Goal: Ask a question

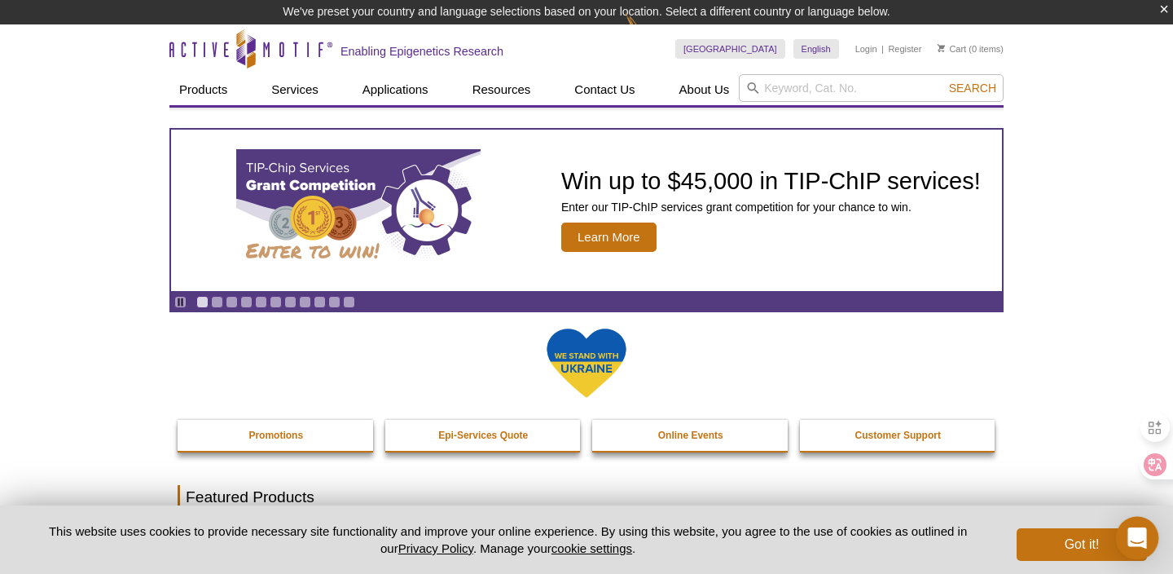
click at [1142, 528] on div "Open Intercom Messenger" at bounding box center [1137, 538] width 43 height 43
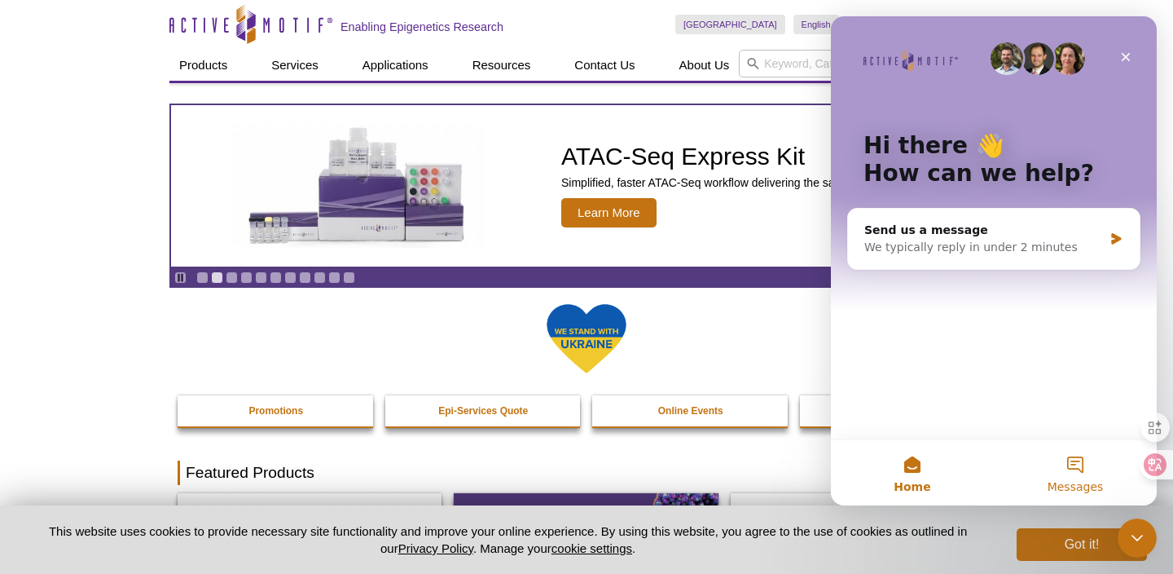
click at [1058, 478] on button "Messages" at bounding box center [1075, 472] width 163 height 65
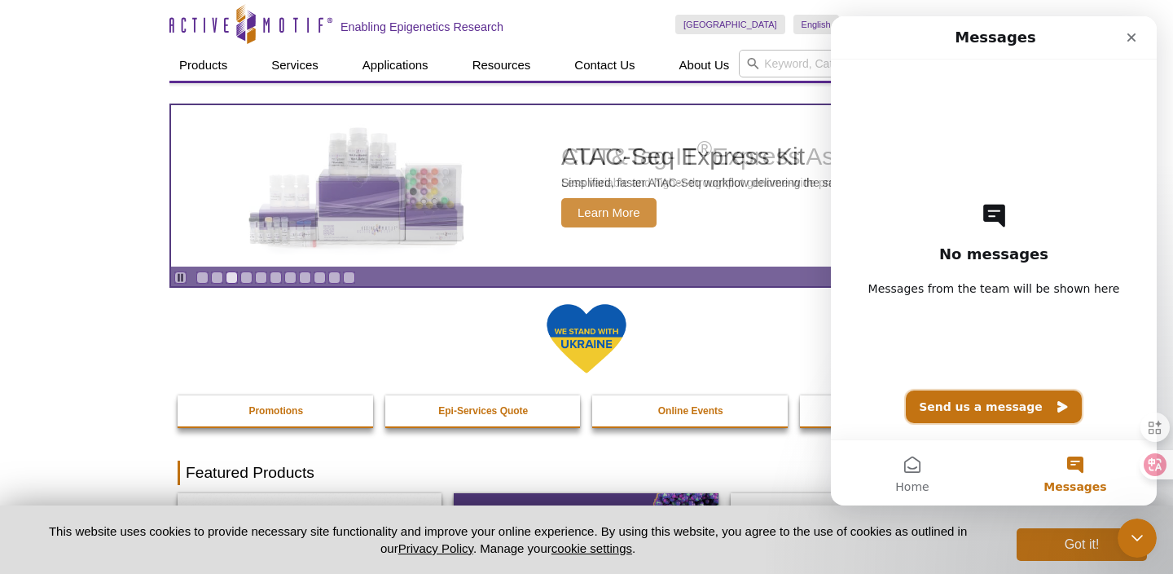
click at [992, 410] on button "Send us a message" at bounding box center [994, 406] width 176 height 33
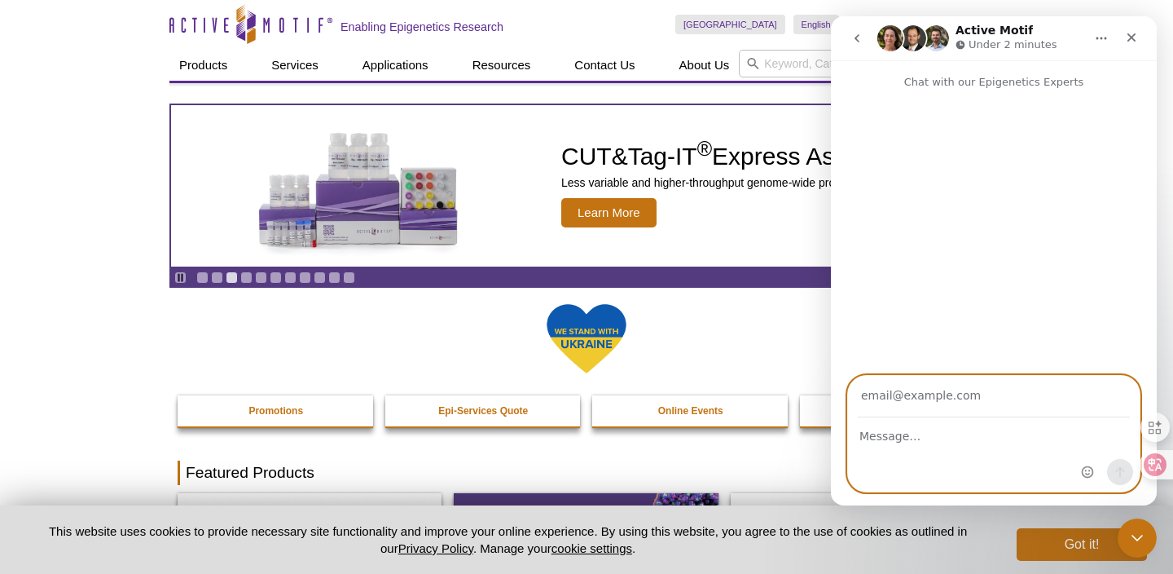
click at [946, 431] on textarea "Message…" at bounding box center [994, 432] width 292 height 28
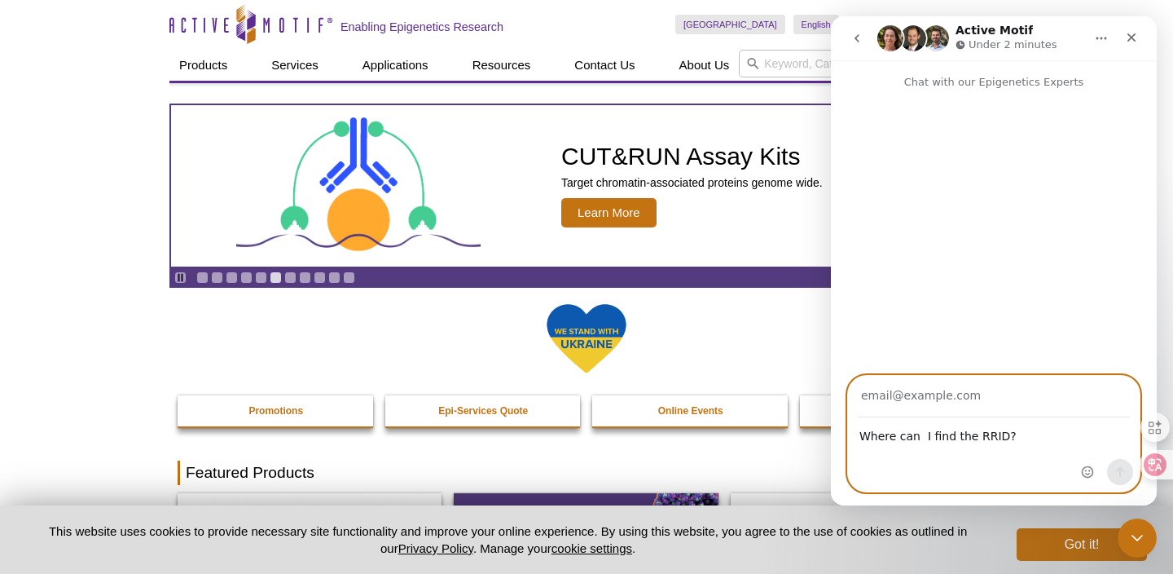
click at [920, 433] on textarea "Where can I find the RRID?" at bounding box center [994, 432] width 292 height 28
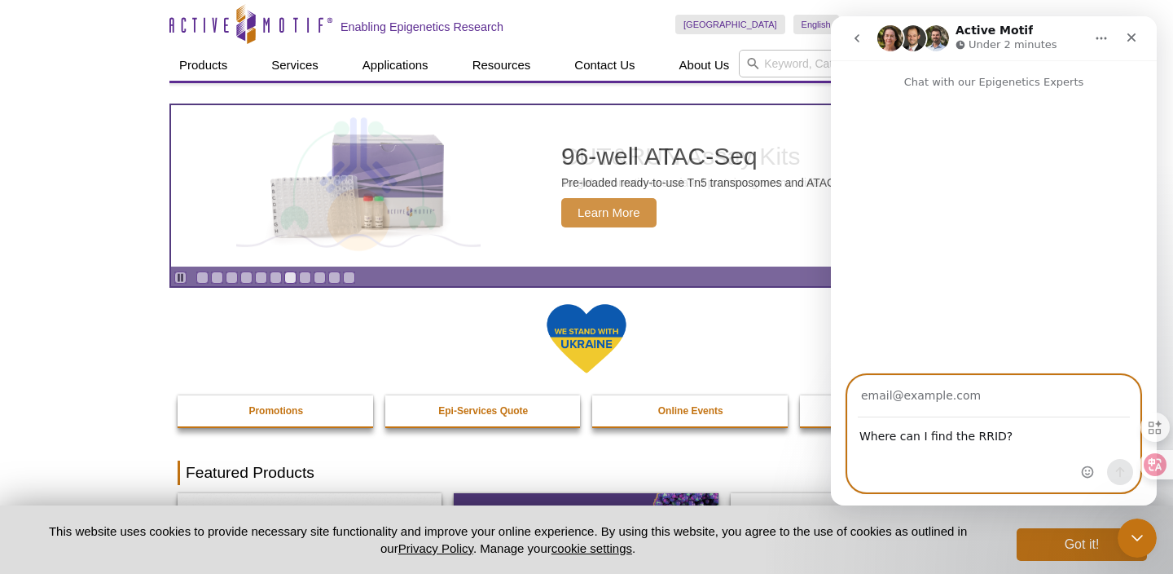
type textarea "Where can I find the RRID?"
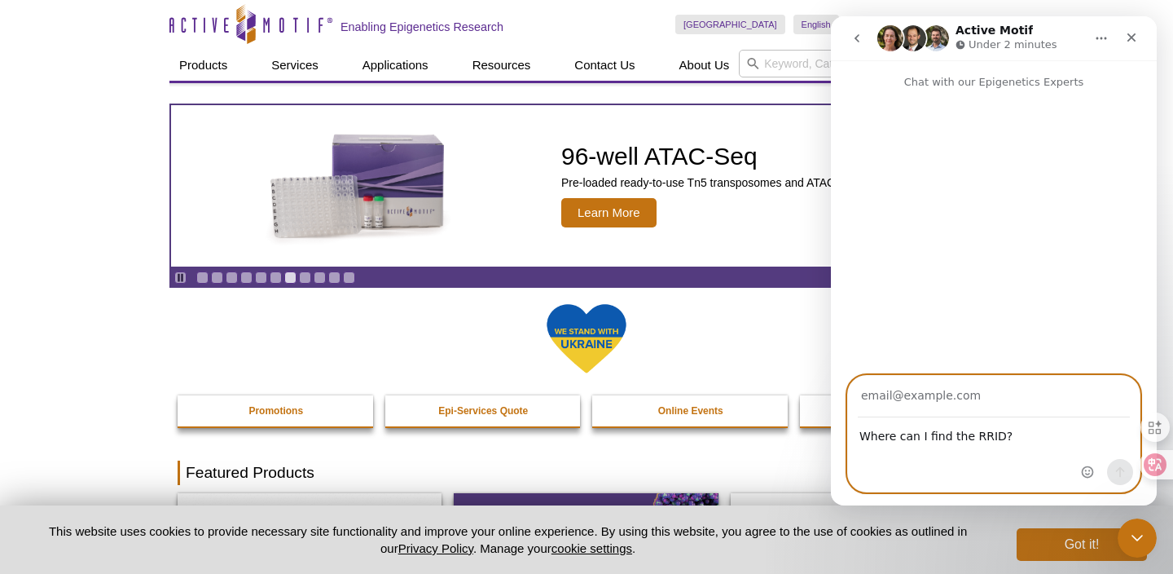
click at [971, 388] on input "Your email" at bounding box center [994, 397] width 272 height 42
type input "[EMAIL_ADDRESS][DOMAIN_NAME]"
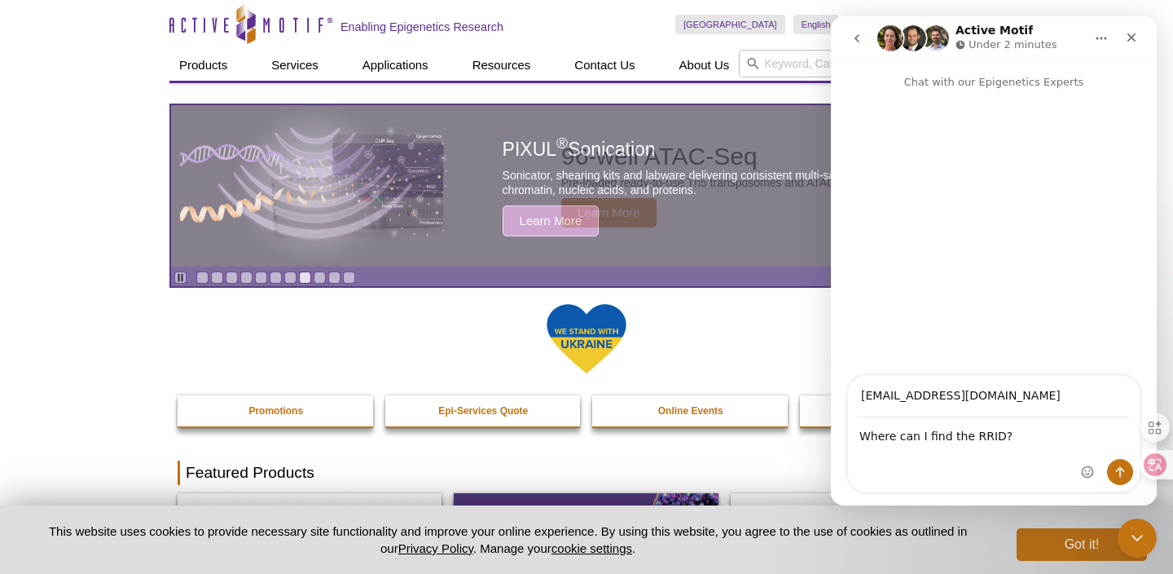
click at [1119, 470] on div at bounding box center [1144, 464] width 57 height 29
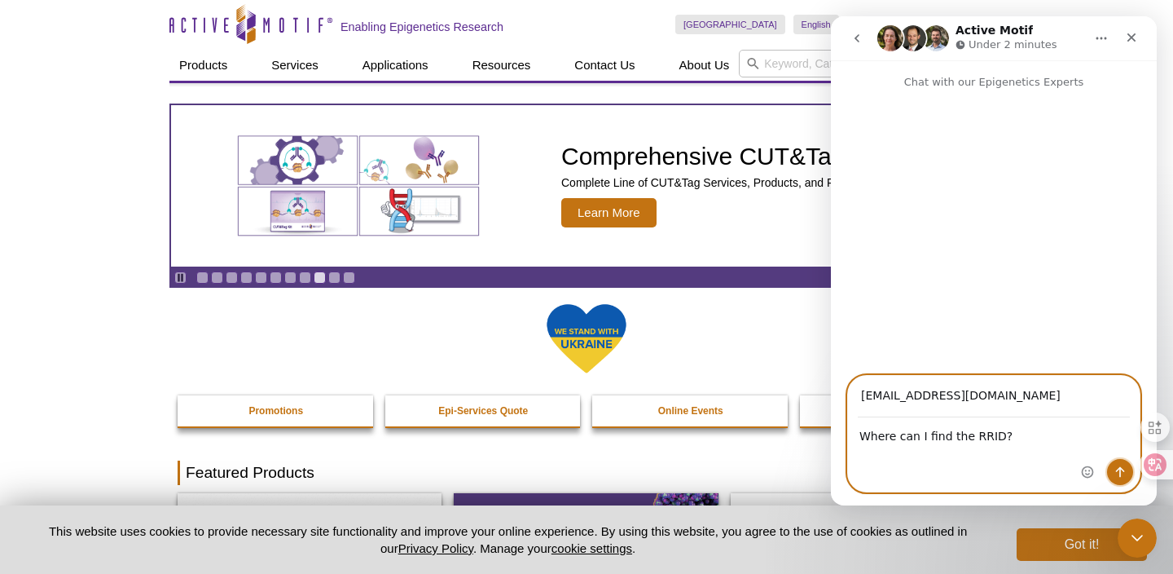
click at [1113, 482] on button "Send a message…" at bounding box center [1120, 472] width 26 height 26
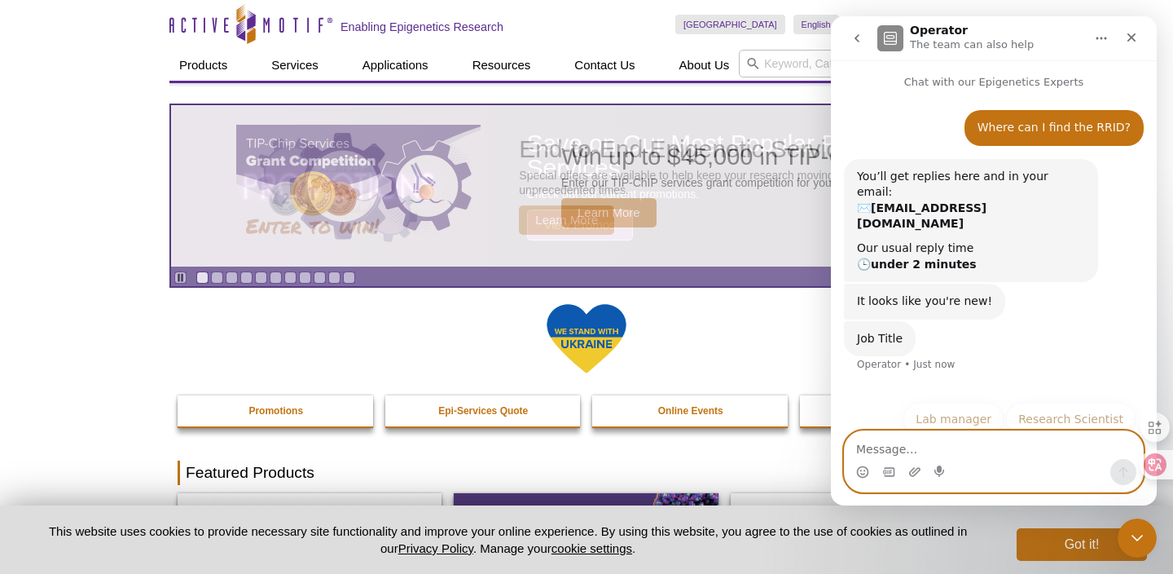
scroll to position [24, 0]
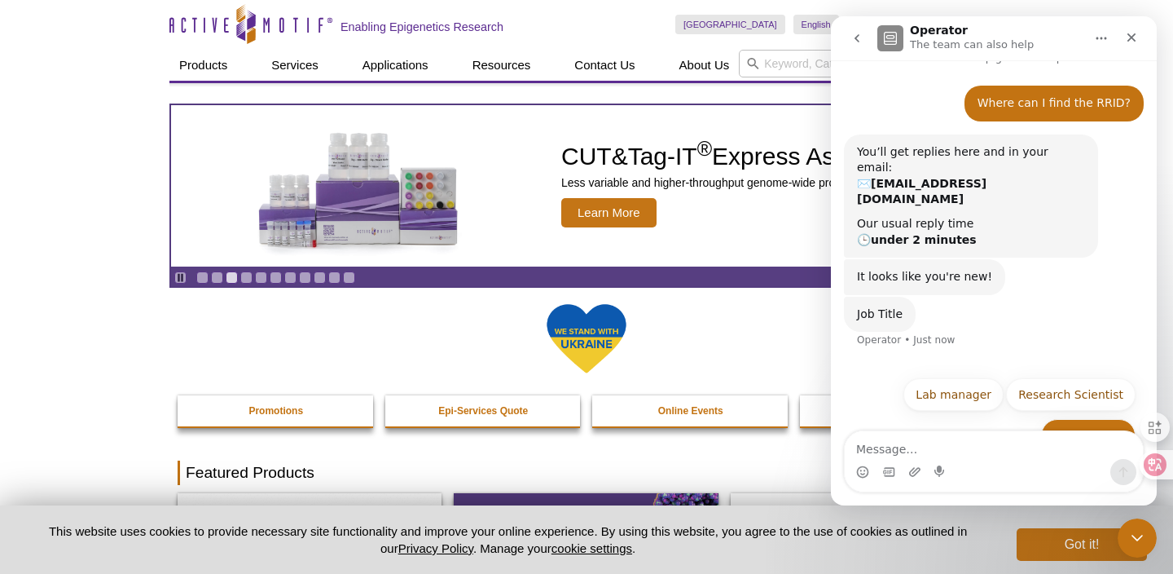
click at [1072, 419] on button "PhD student" at bounding box center [1088, 435] width 95 height 33
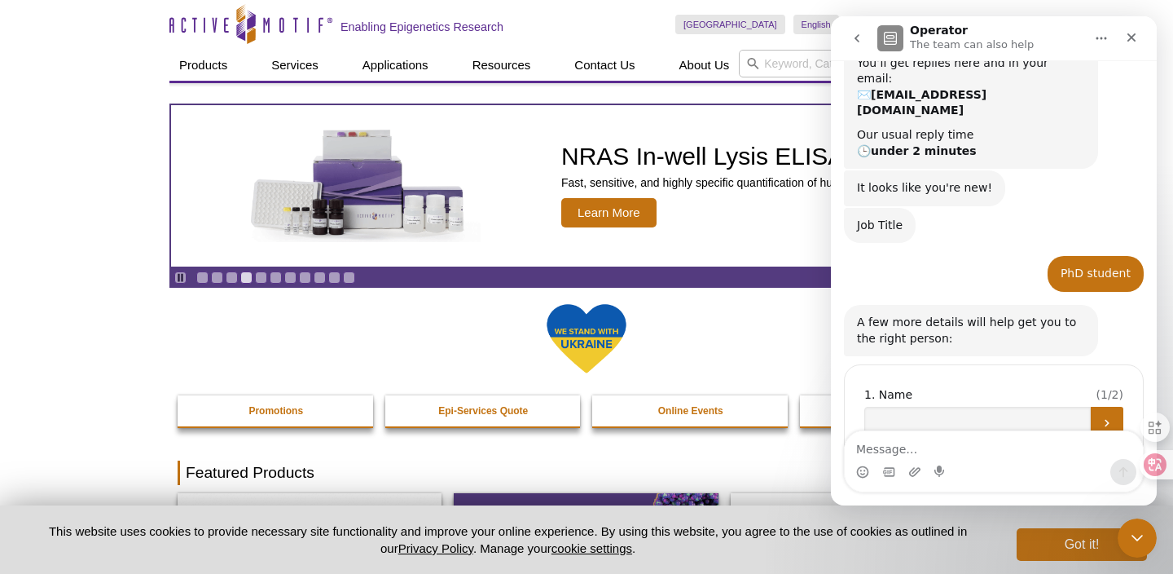
scroll to position [138, 0]
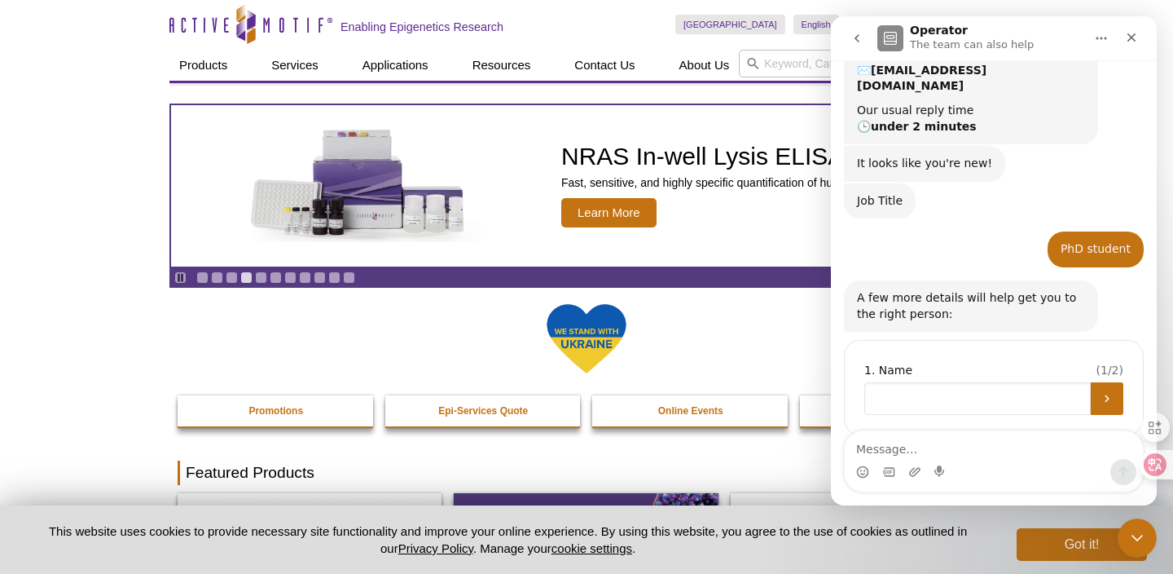
click at [1041, 382] on input "Name" at bounding box center [978, 398] width 227 height 33
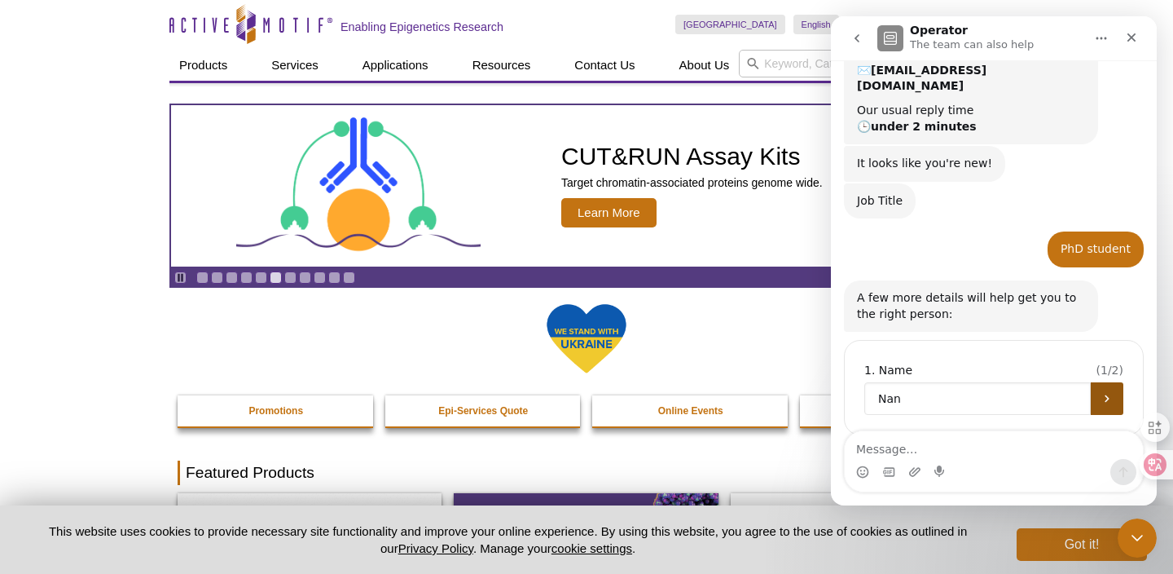
type input "Nan"
click at [1094, 382] on button "Submit" at bounding box center [1107, 398] width 33 height 33
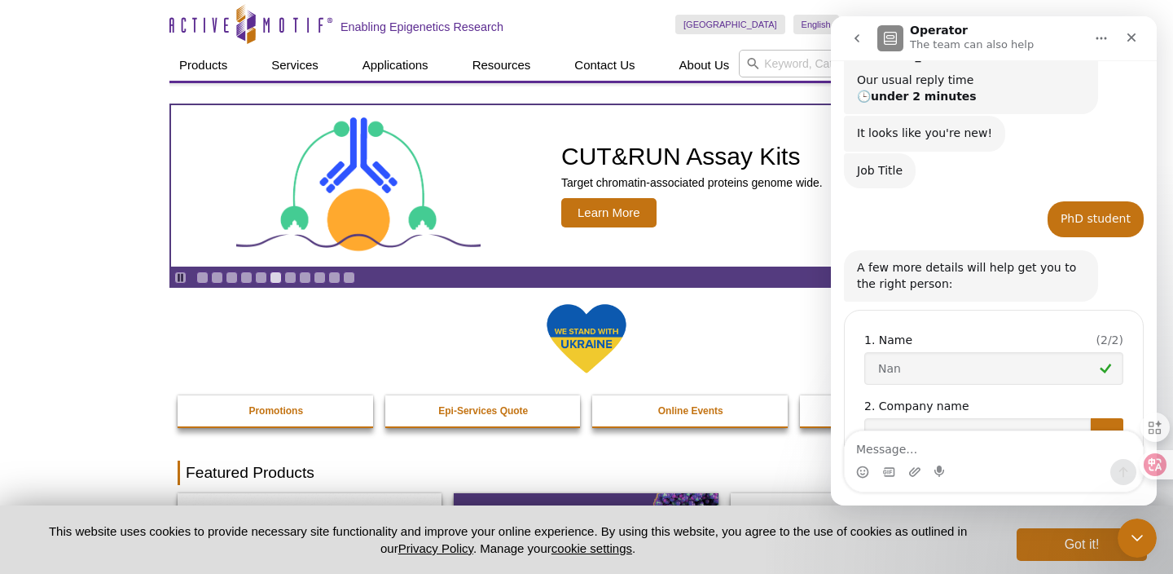
scroll to position [204, 0]
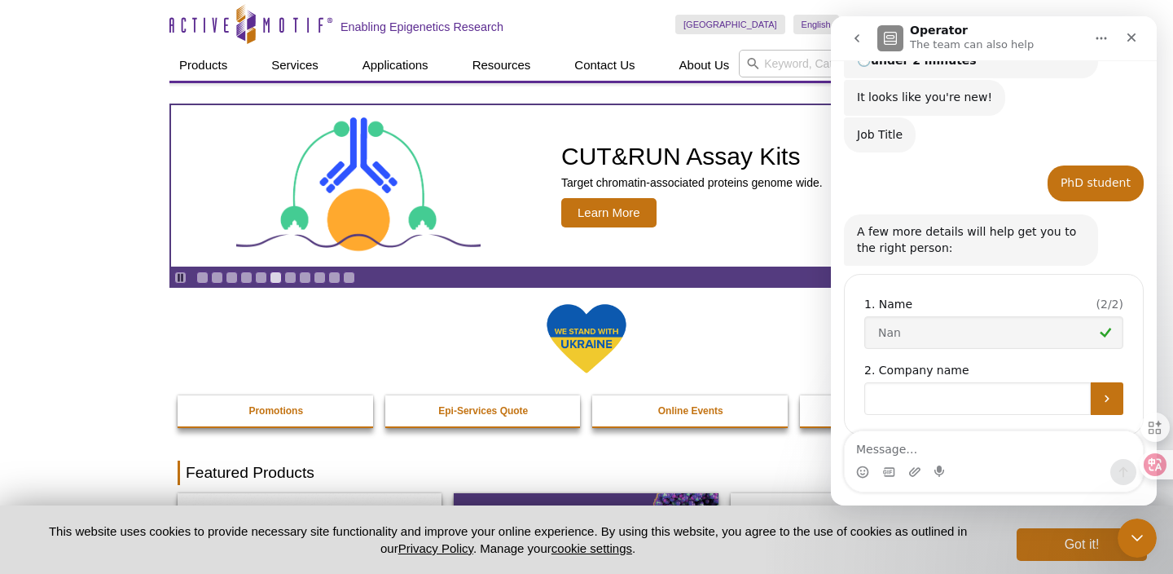
click at [979, 382] on input "Company name" at bounding box center [978, 398] width 227 height 33
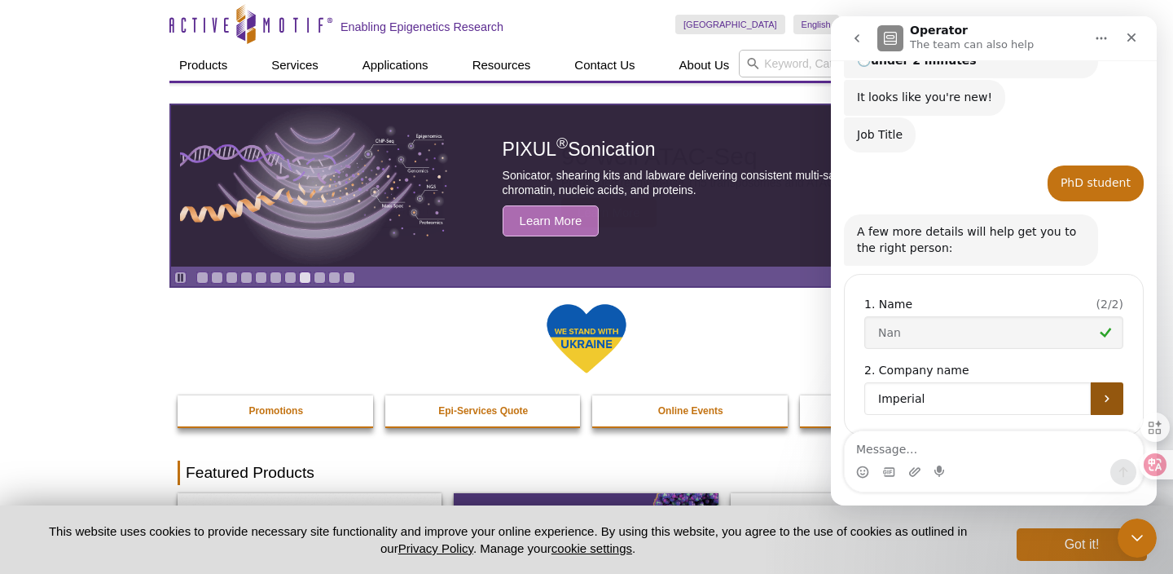
type input "Imperial"
click at [1110, 392] on icon "Submit" at bounding box center [1107, 398] width 13 height 13
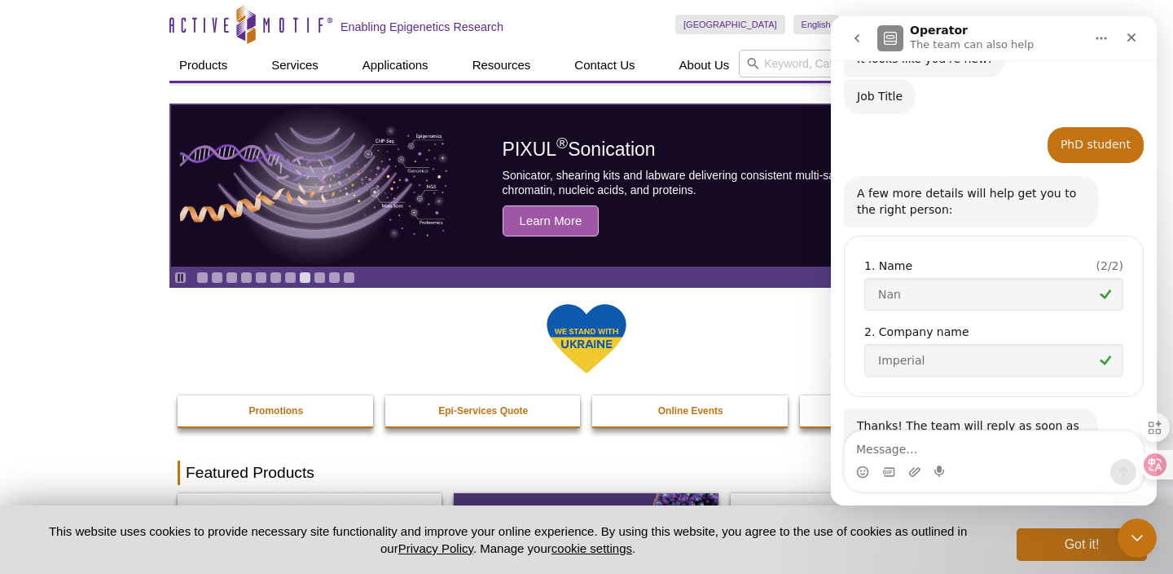
scroll to position [273, 0]
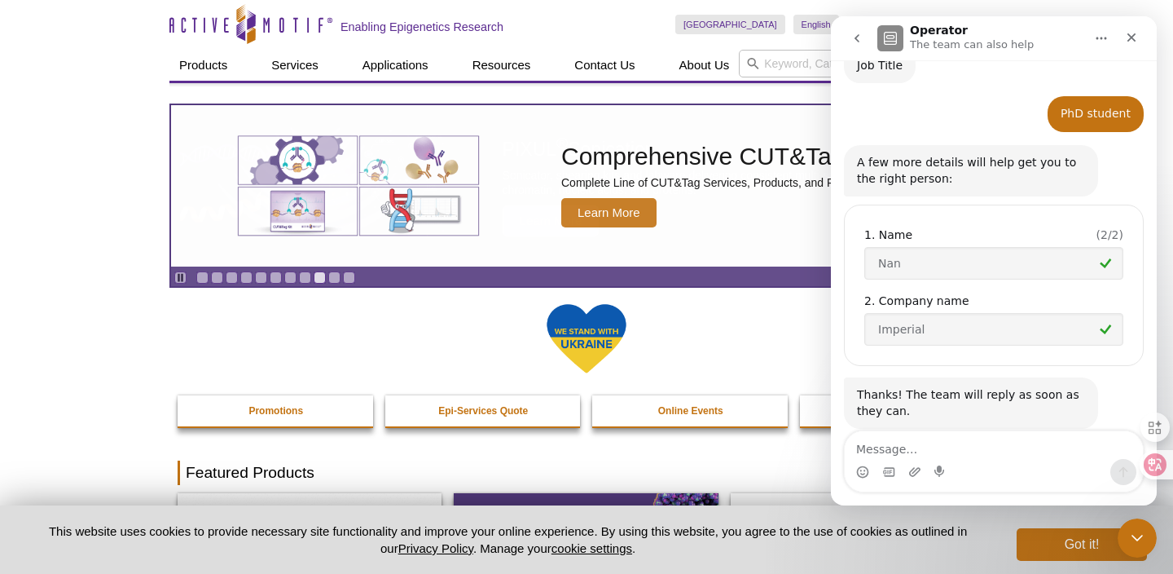
click at [675, 382] on div at bounding box center [587, 348] width 818 height 93
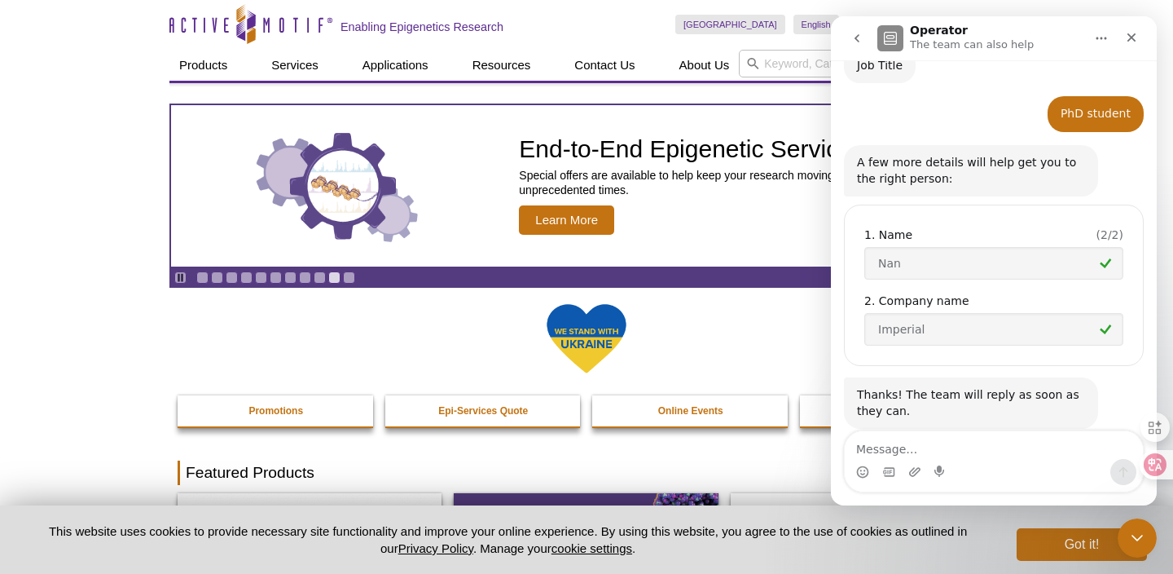
click at [509, 95] on div "Pause Go to slide 1 Go to slide 2 Go to slide 3 Go to slide 4 Go to slide 5 Go …" at bounding box center [587, 185] width 834 height 205
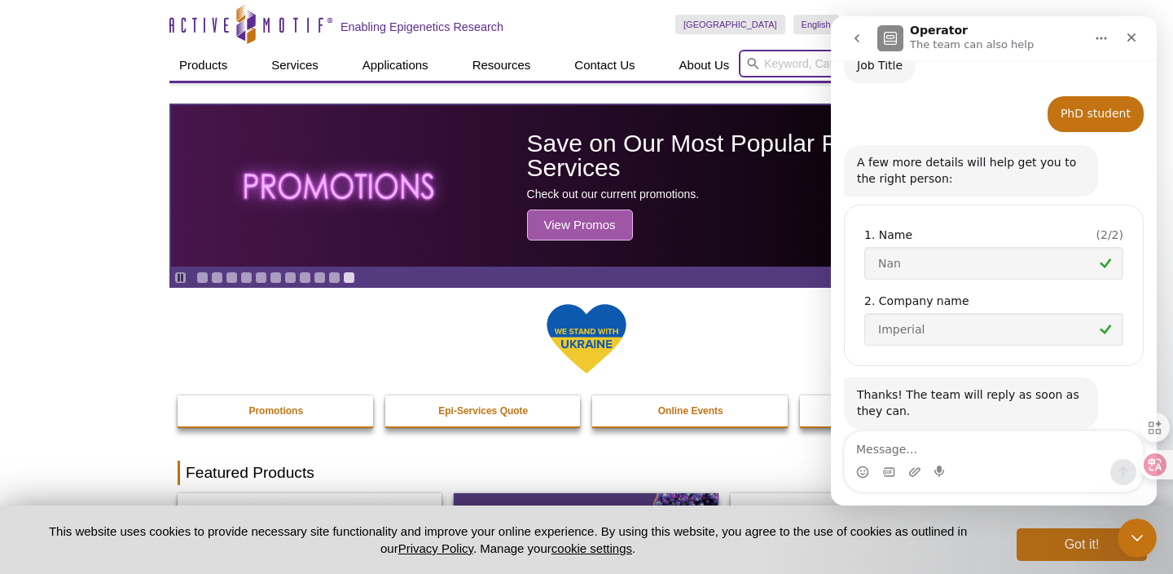
click at [786, 66] on input "search" at bounding box center [871, 64] width 265 height 28
paste input "39766"
type input "39766"
click at [944, 56] on button "Search" at bounding box center [972, 63] width 57 height 15
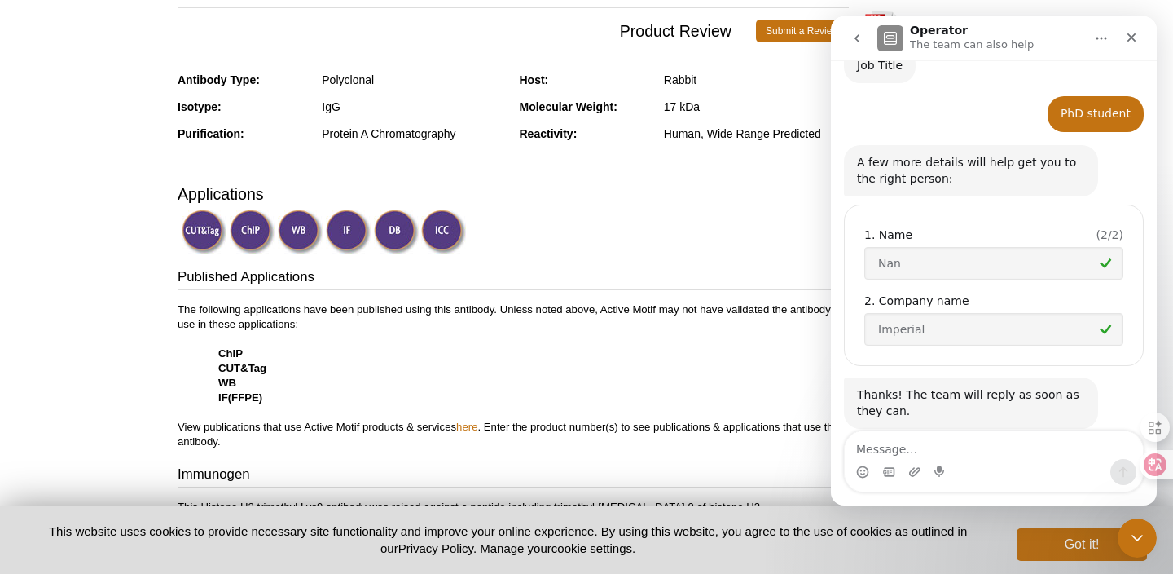
scroll to position [455, 0]
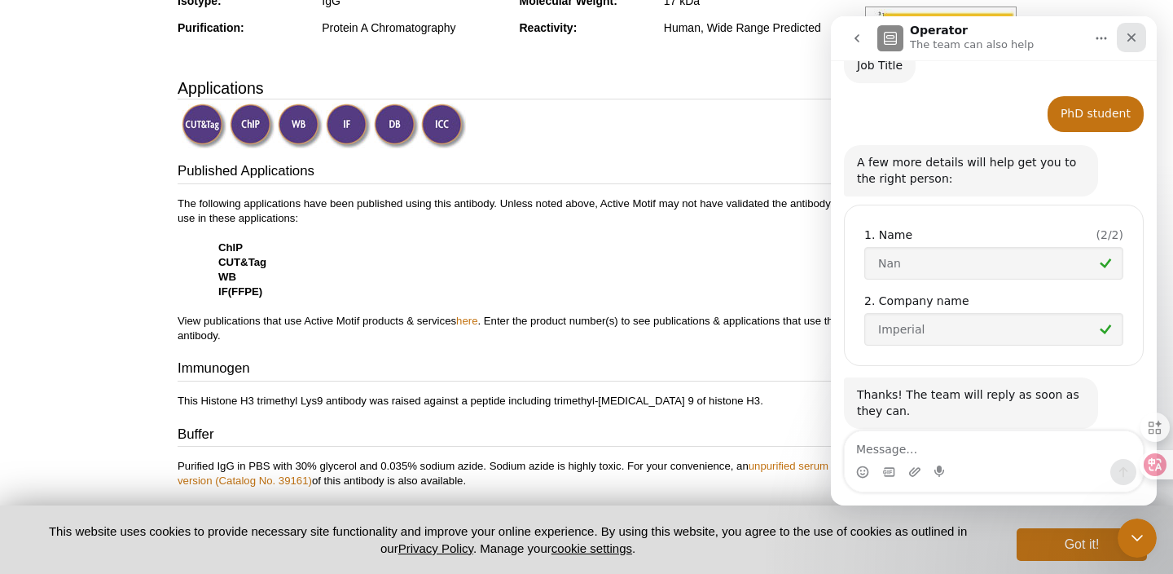
click at [1131, 38] on icon "Close" at bounding box center [1131, 37] width 13 height 13
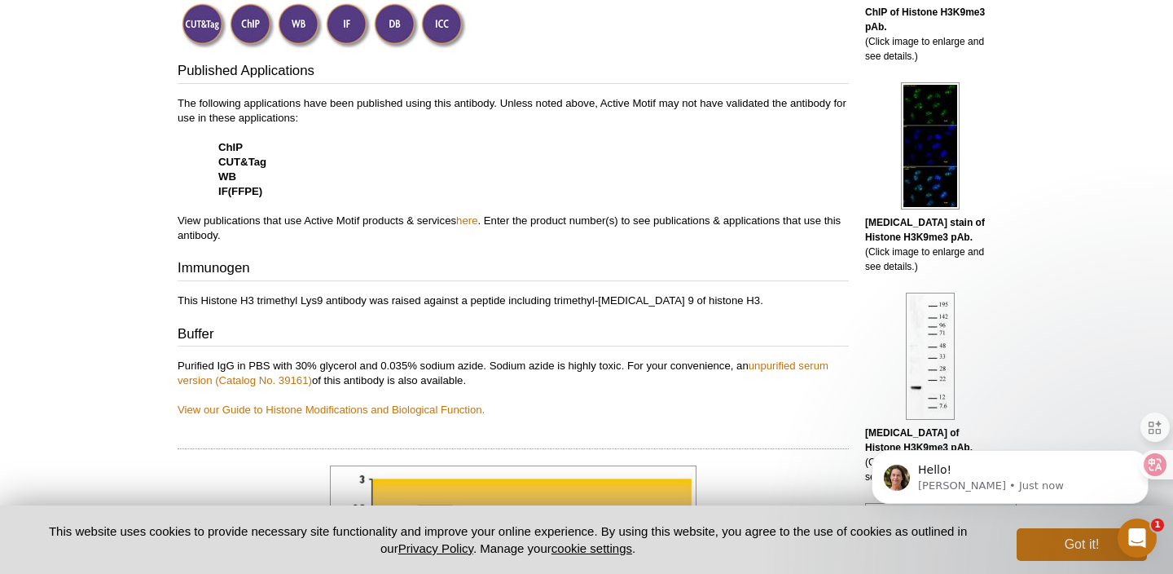
scroll to position [359, 0]
click at [972, 483] on p "Madeleine • Just now" at bounding box center [1023, 485] width 210 height 15
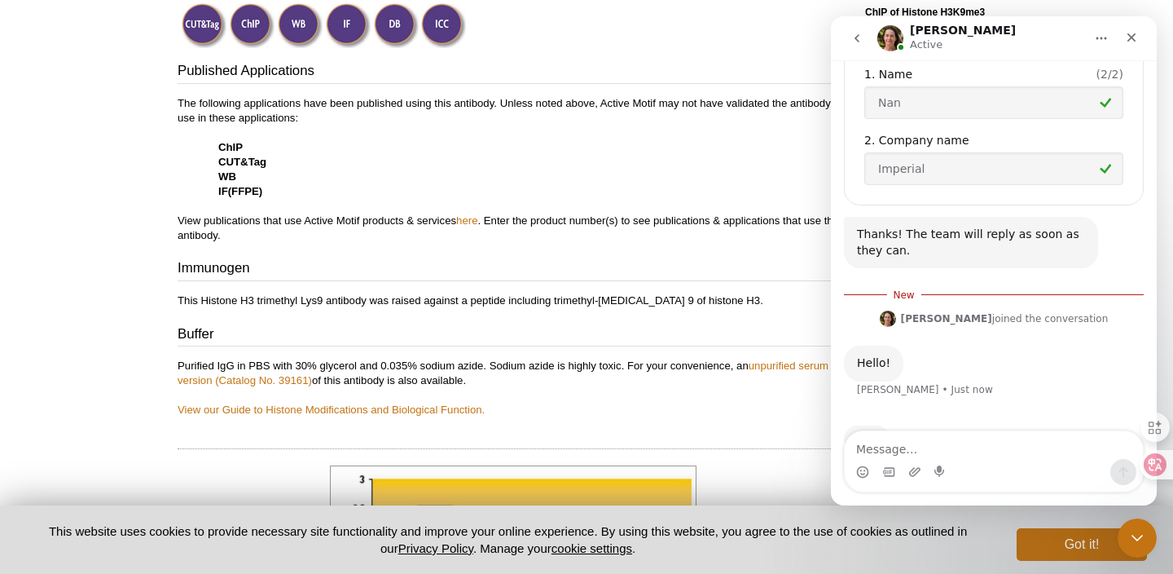
scroll to position [448, 0]
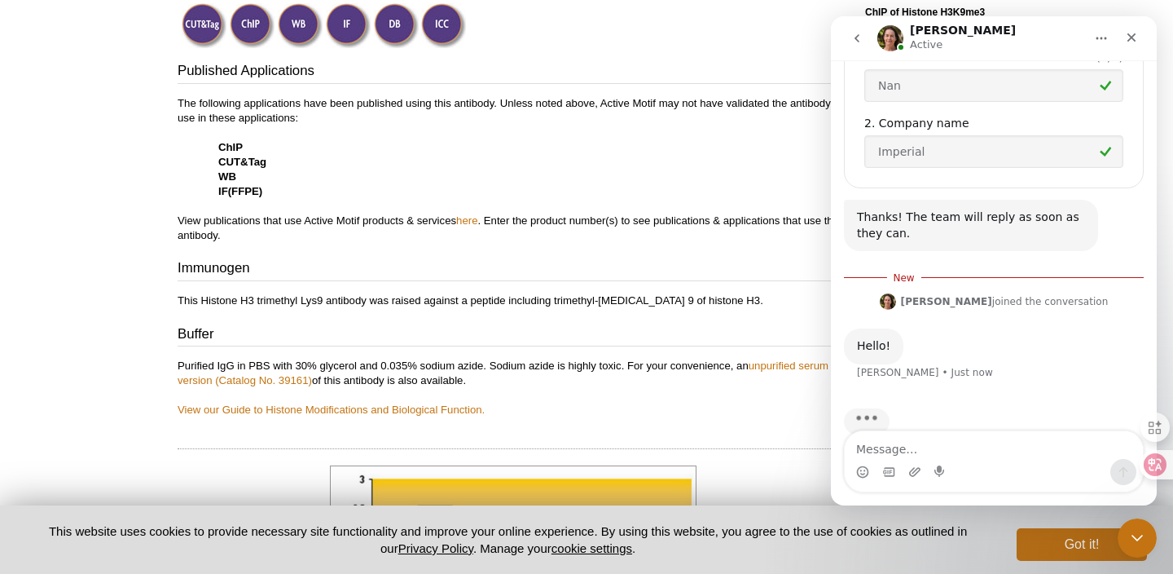
click at [975, 448] on textarea "Message…" at bounding box center [994, 445] width 298 height 28
